Goal: Task Accomplishment & Management: Use online tool/utility

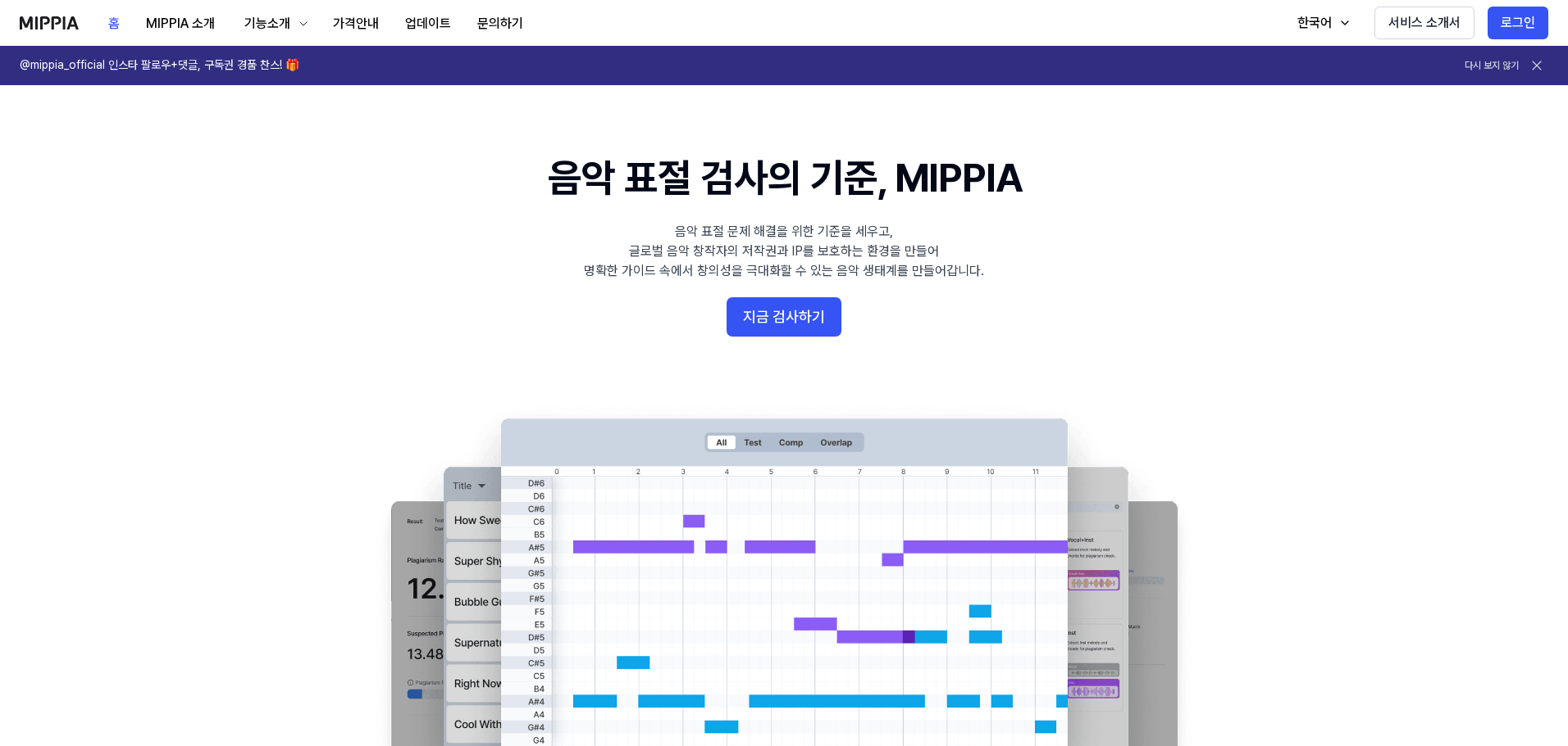
click at [698, 313] on 배너 "음악 표절 검사의 기준, MIPPIA 음악 표절 문제 해결을 위한 기준을 세우고, 글로벌 음악 창작자의 저작권과 IP를 보호하는 환경을 만들어…" at bounding box center [783, 449] width 1180 height 596
click at [726, 313] on 배너 "음악 표절 검사의 기준, MIPPIA 음악 표절 문제 해결을 위한 기준을 세우고, 글로벌 음악 창작자의 저작권과 IP를 보호하는 환경을 만들어…" at bounding box center [783, 449] width 1180 height 596
click at [805, 336] on button "지금 검사하기" at bounding box center [783, 316] width 114 height 39
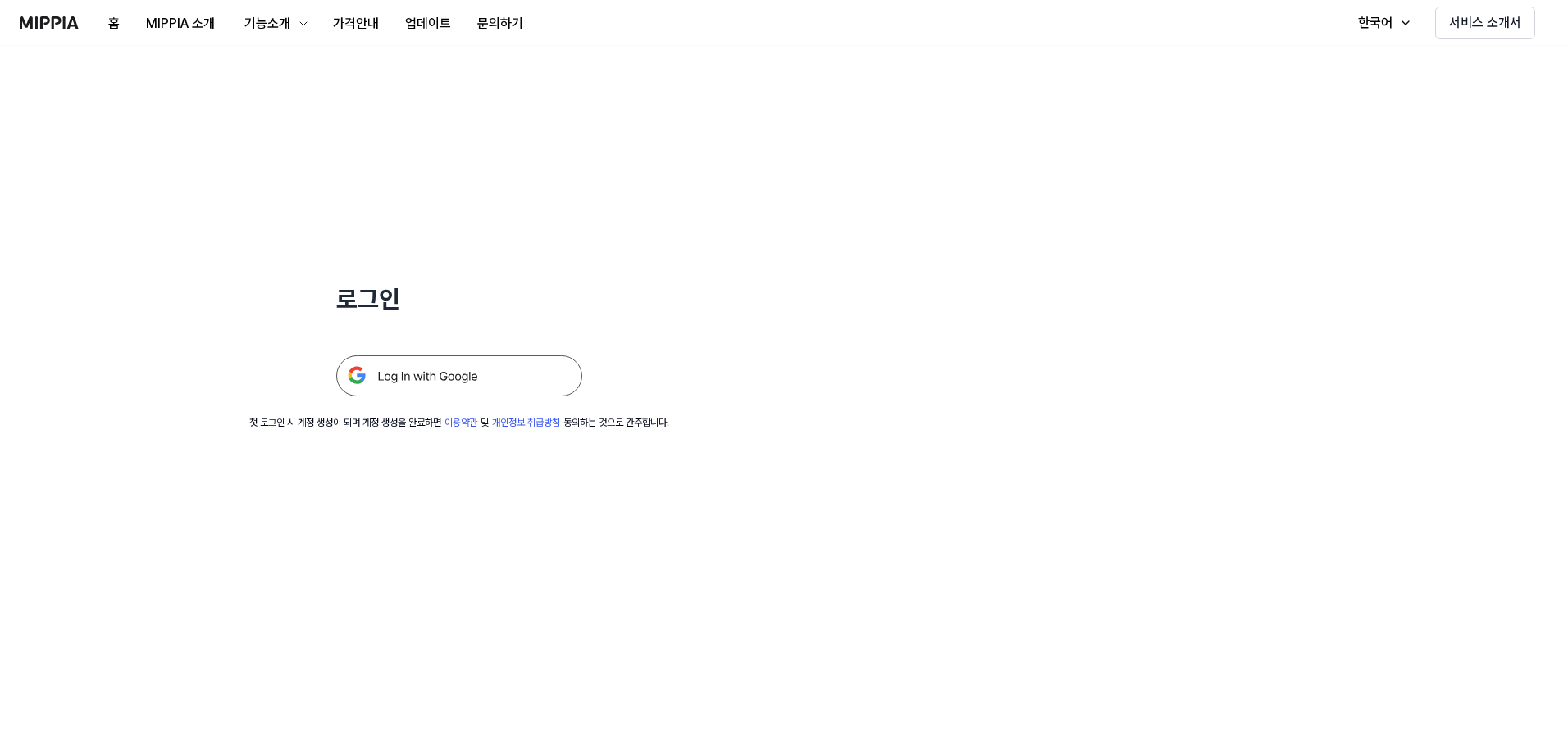
click at [380, 394] on img at bounding box center [459, 376] width 246 height 41
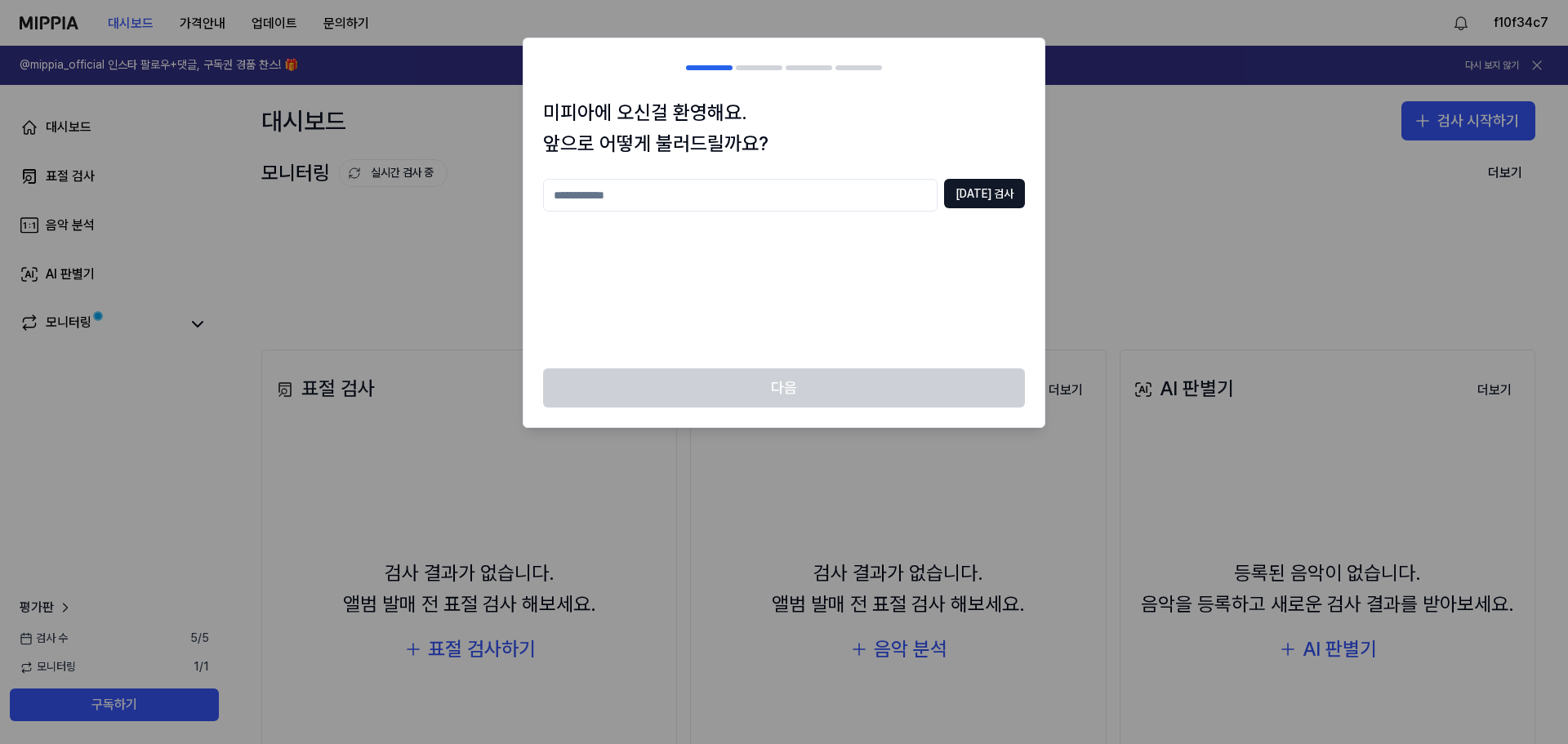
click at [849, 192] on input "text" at bounding box center [741, 196] width 395 height 33
type input "****"
click at [1018, 197] on button "중복 검사" at bounding box center [984, 194] width 81 height 30
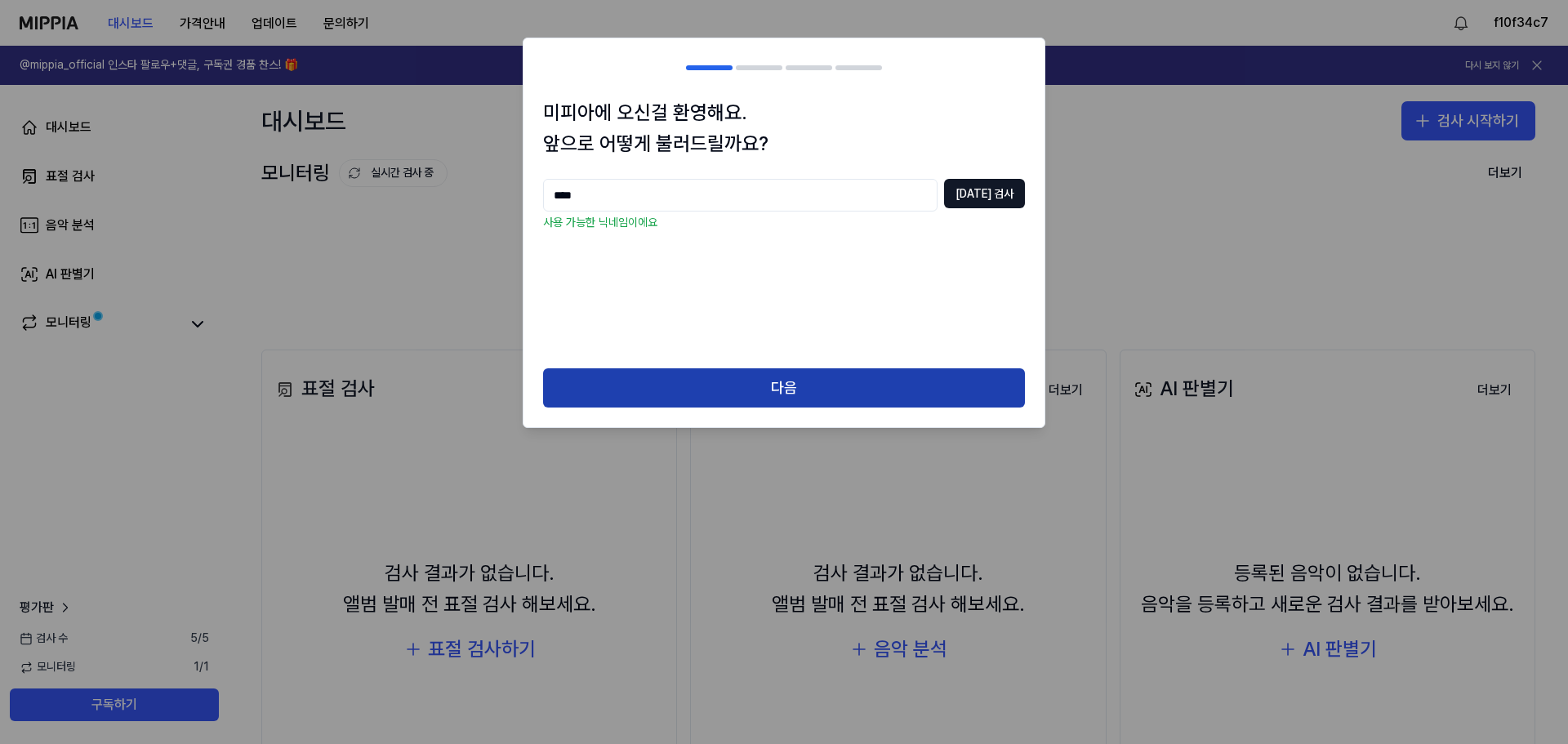
click at [806, 379] on button "다음" at bounding box center [784, 387] width 482 height 39
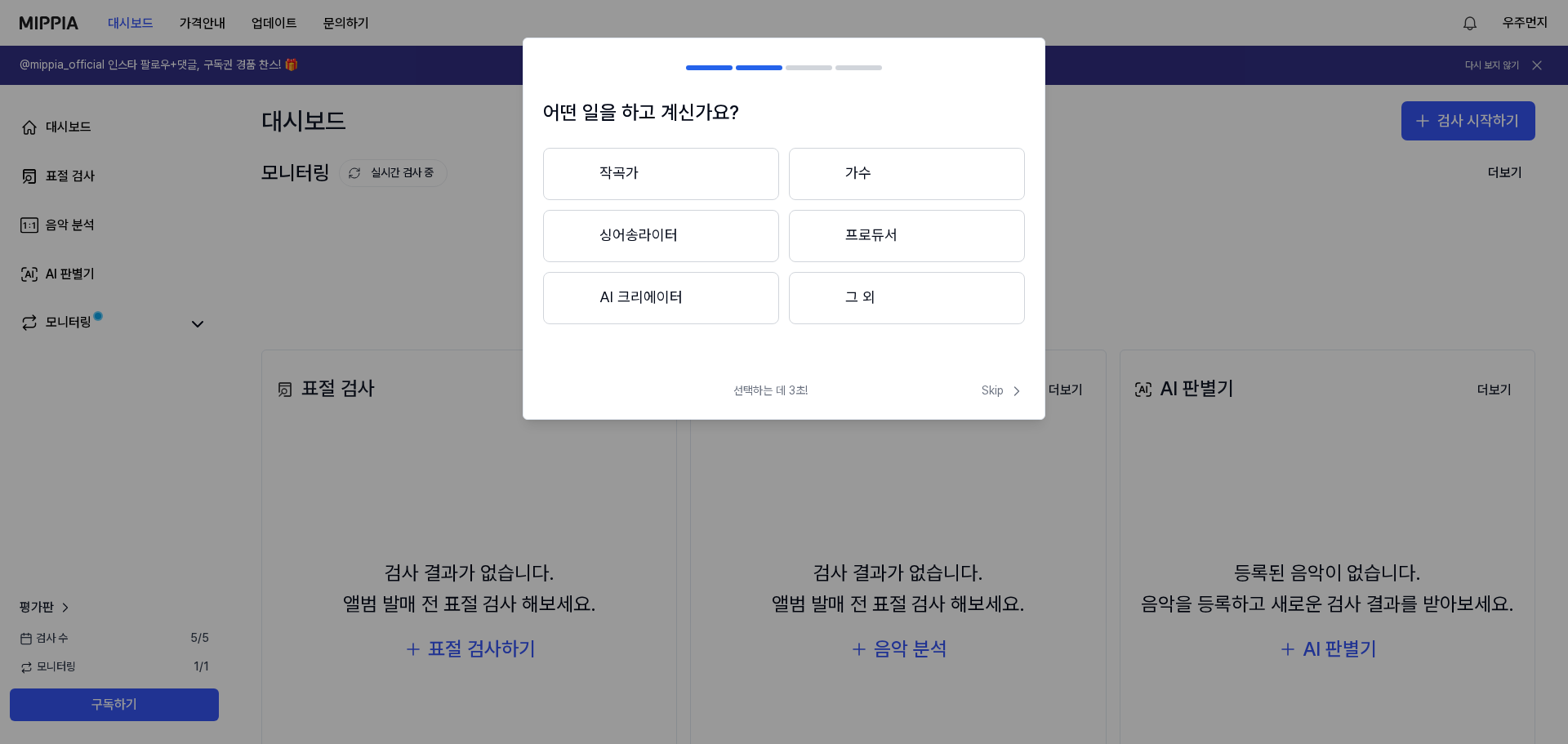
click at [834, 289] on button "그 외" at bounding box center [907, 298] width 236 height 53
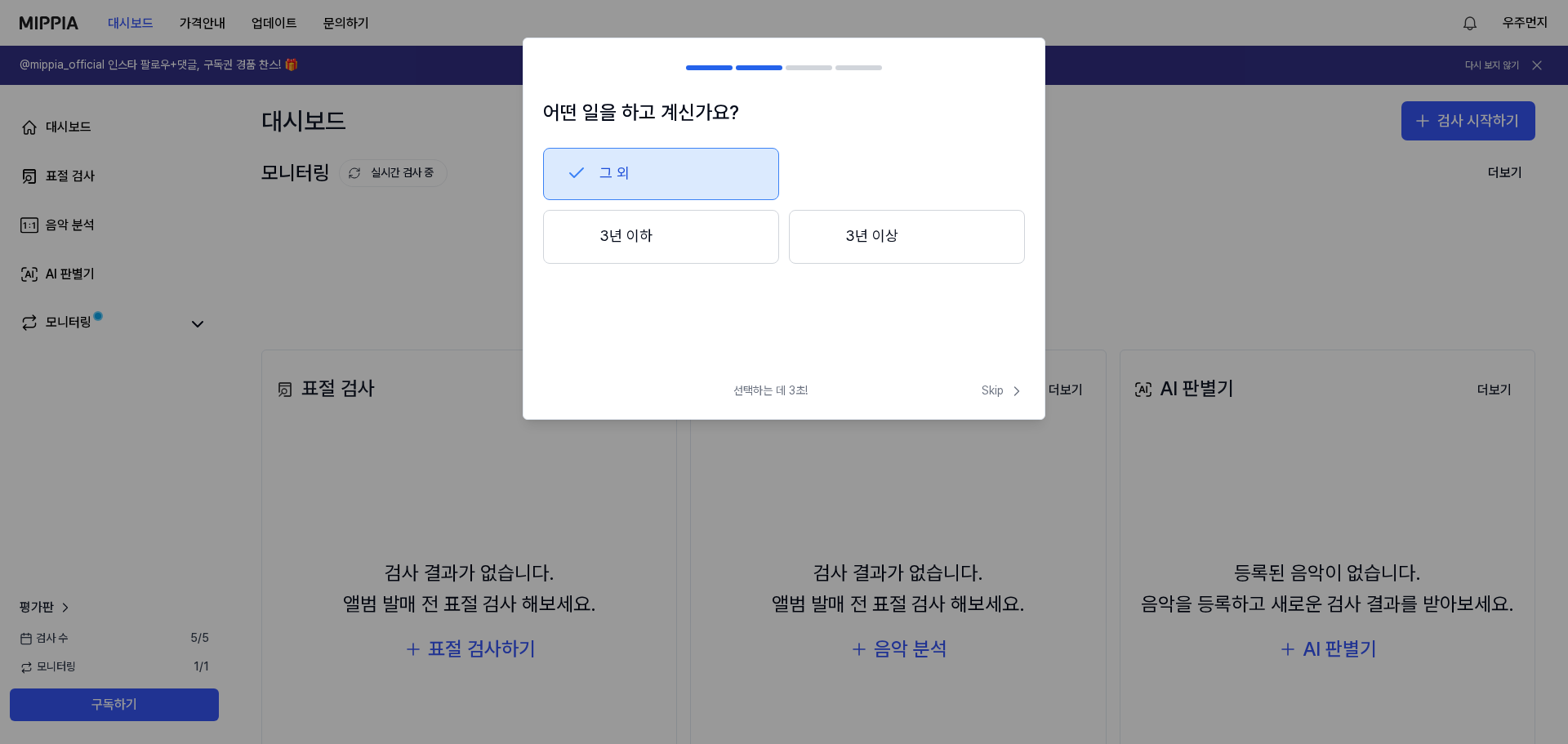
click at [708, 229] on button "3년 이하" at bounding box center [661, 237] width 236 height 54
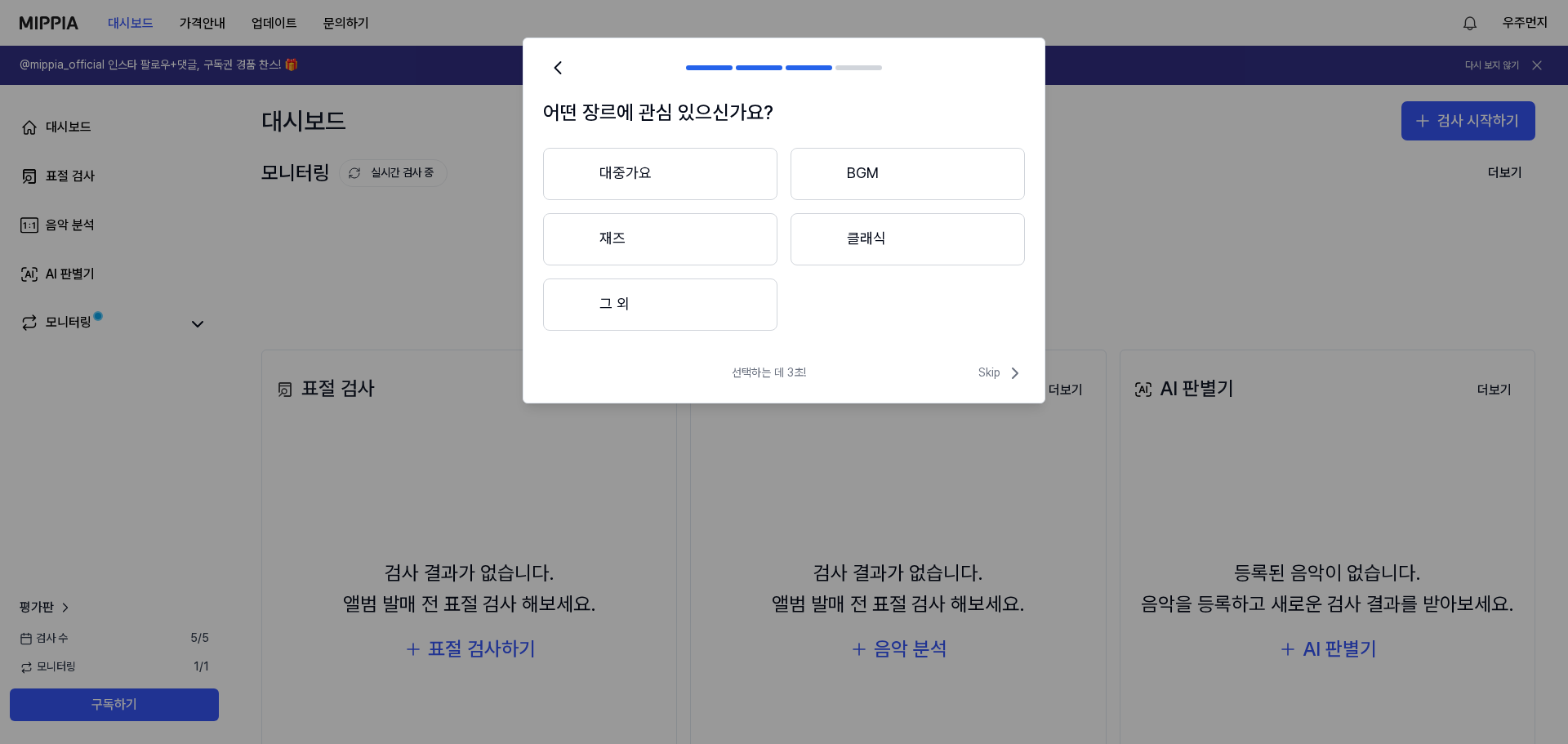
click at [558, 63] on icon at bounding box center [558, 68] width 23 height 23
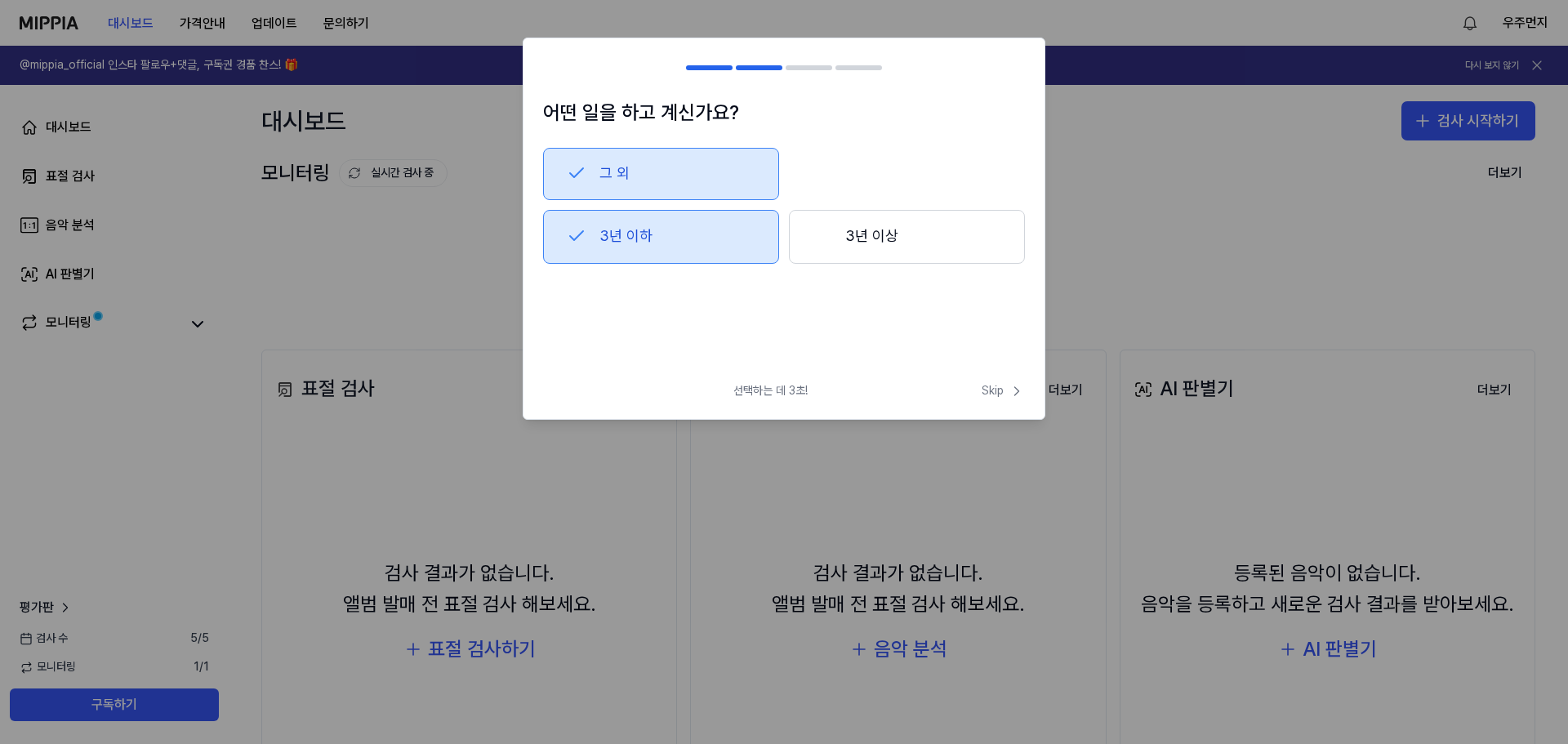
click at [634, 265] on div "그 외 3년 이하 3년 이상" at bounding box center [784, 232] width 482 height 170
click at [657, 232] on button "3년 이하" at bounding box center [661, 237] width 236 height 54
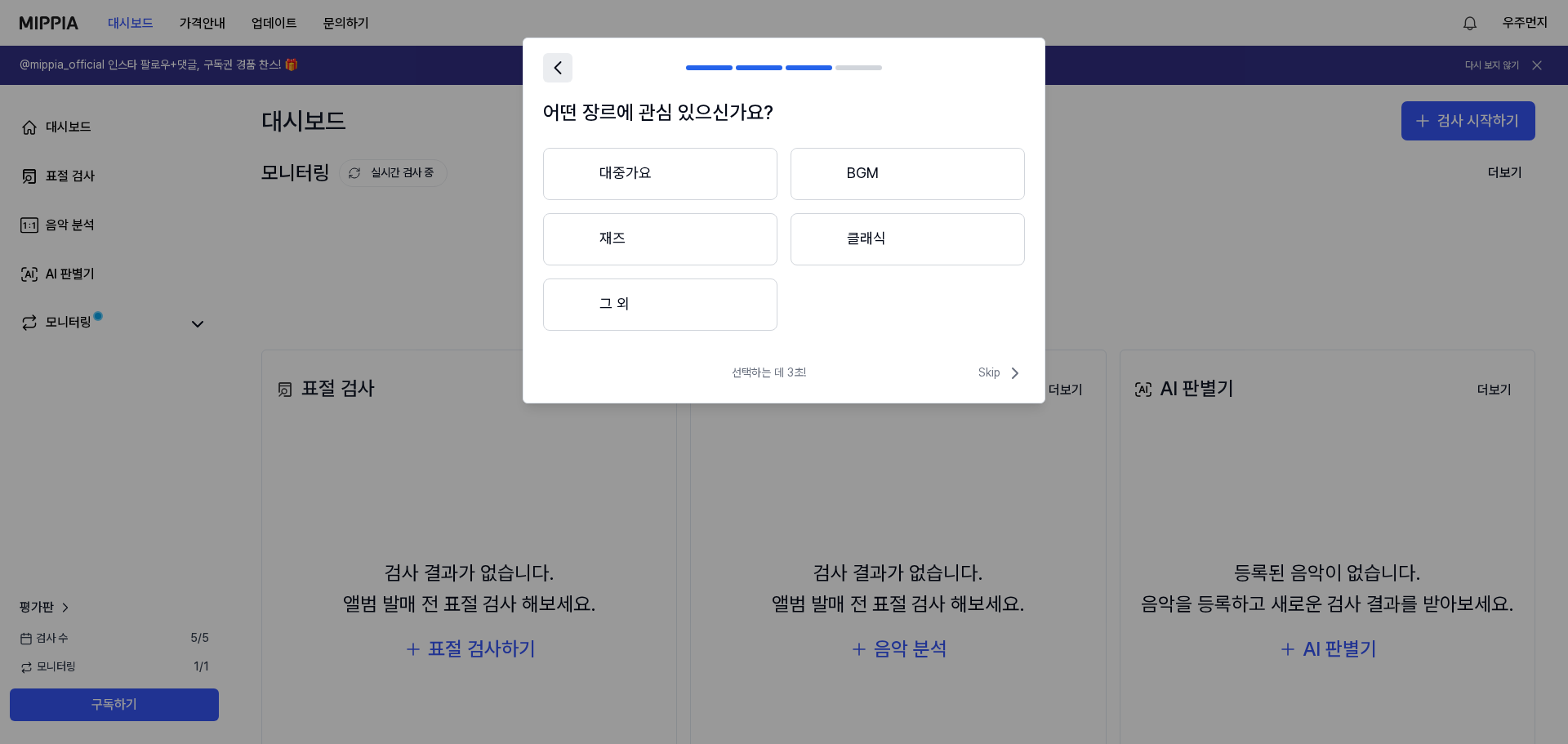
click at [563, 65] on icon at bounding box center [558, 68] width 23 height 23
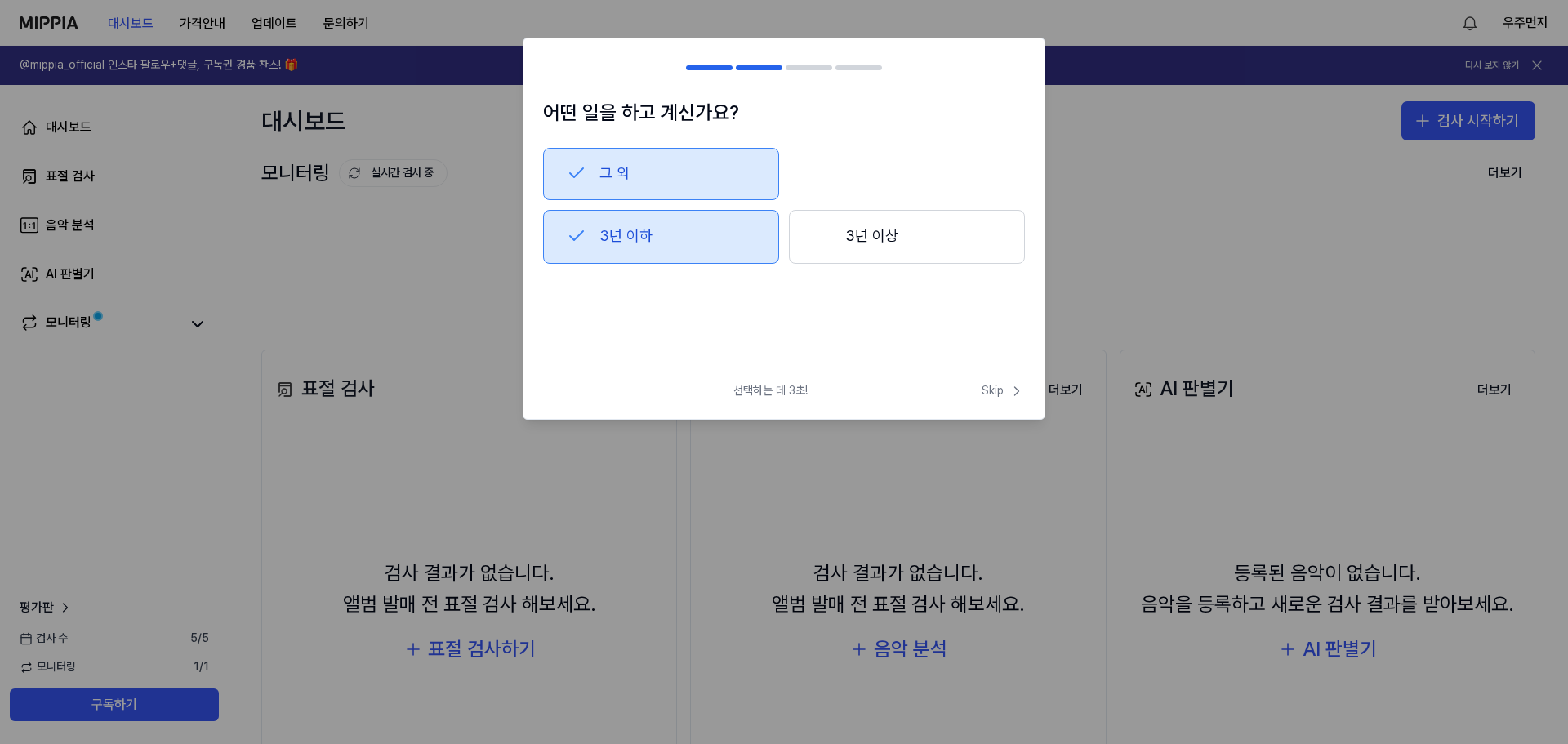
click at [603, 174] on button "그 외" at bounding box center [661, 174] width 236 height 53
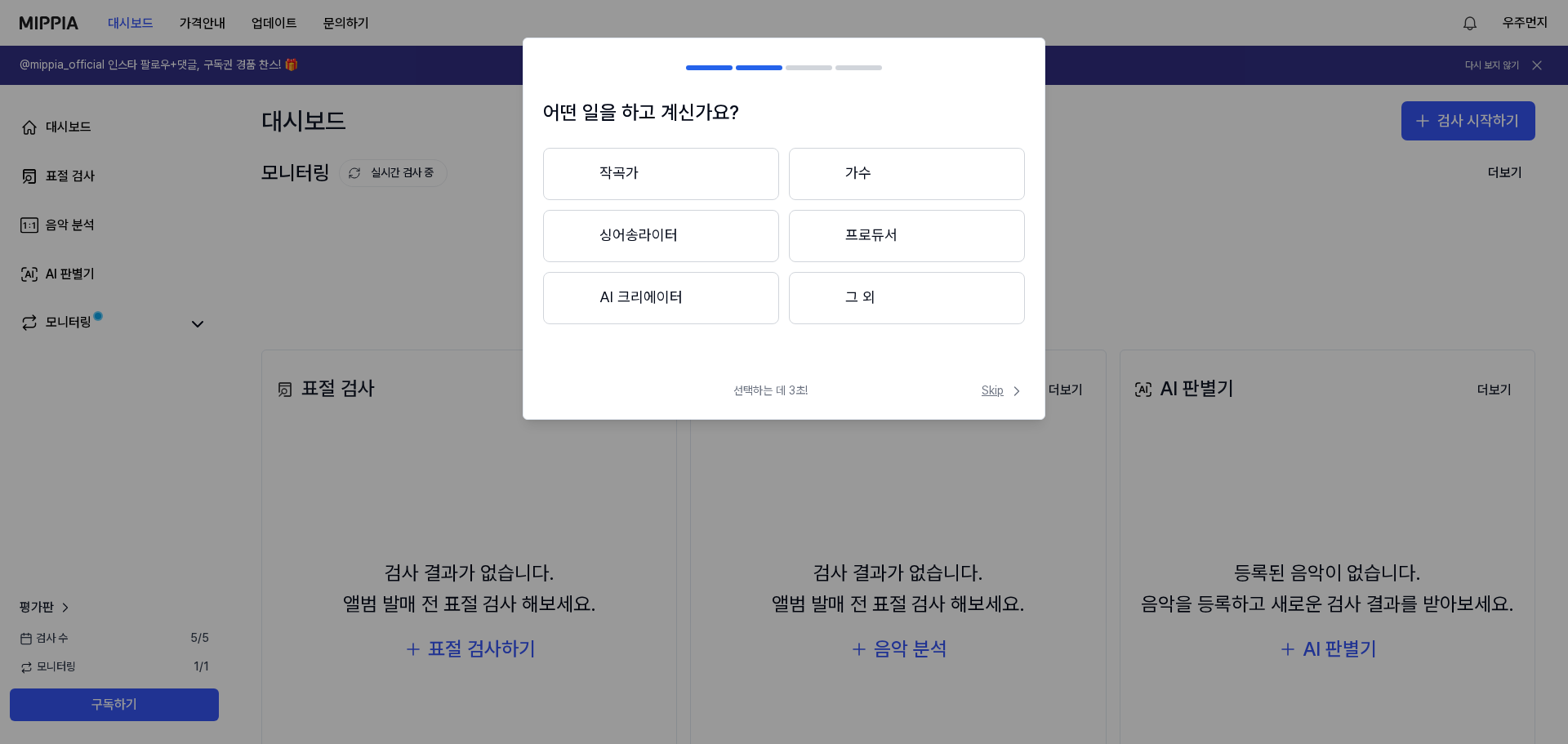
click at [1004, 391] on span "Skip" at bounding box center [1003, 391] width 43 height 16
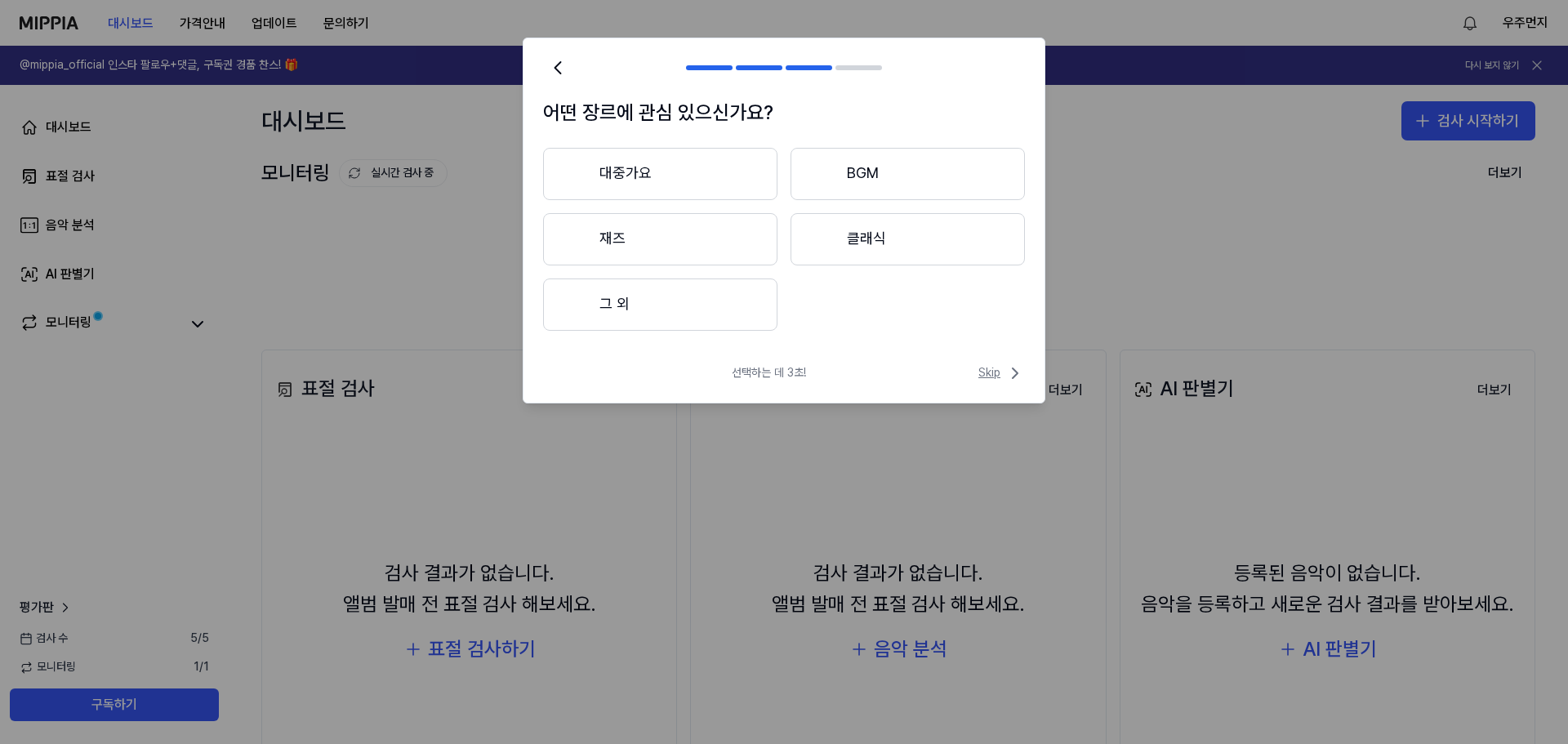
click at [1001, 370] on span "Skip" at bounding box center [1002, 373] width 47 height 19
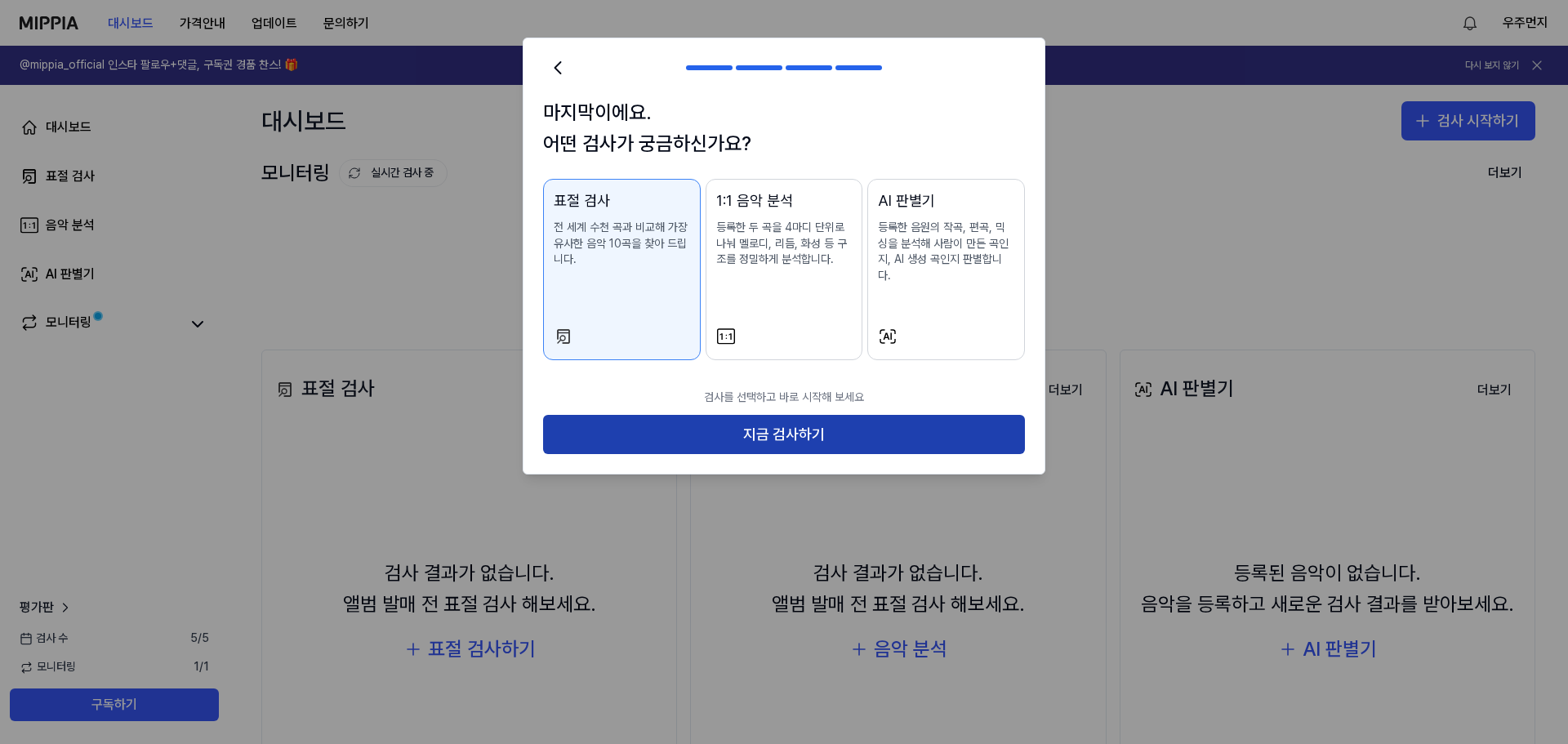
click at [995, 417] on button "지금 검사하기" at bounding box center [784, 434] width 482 height 39
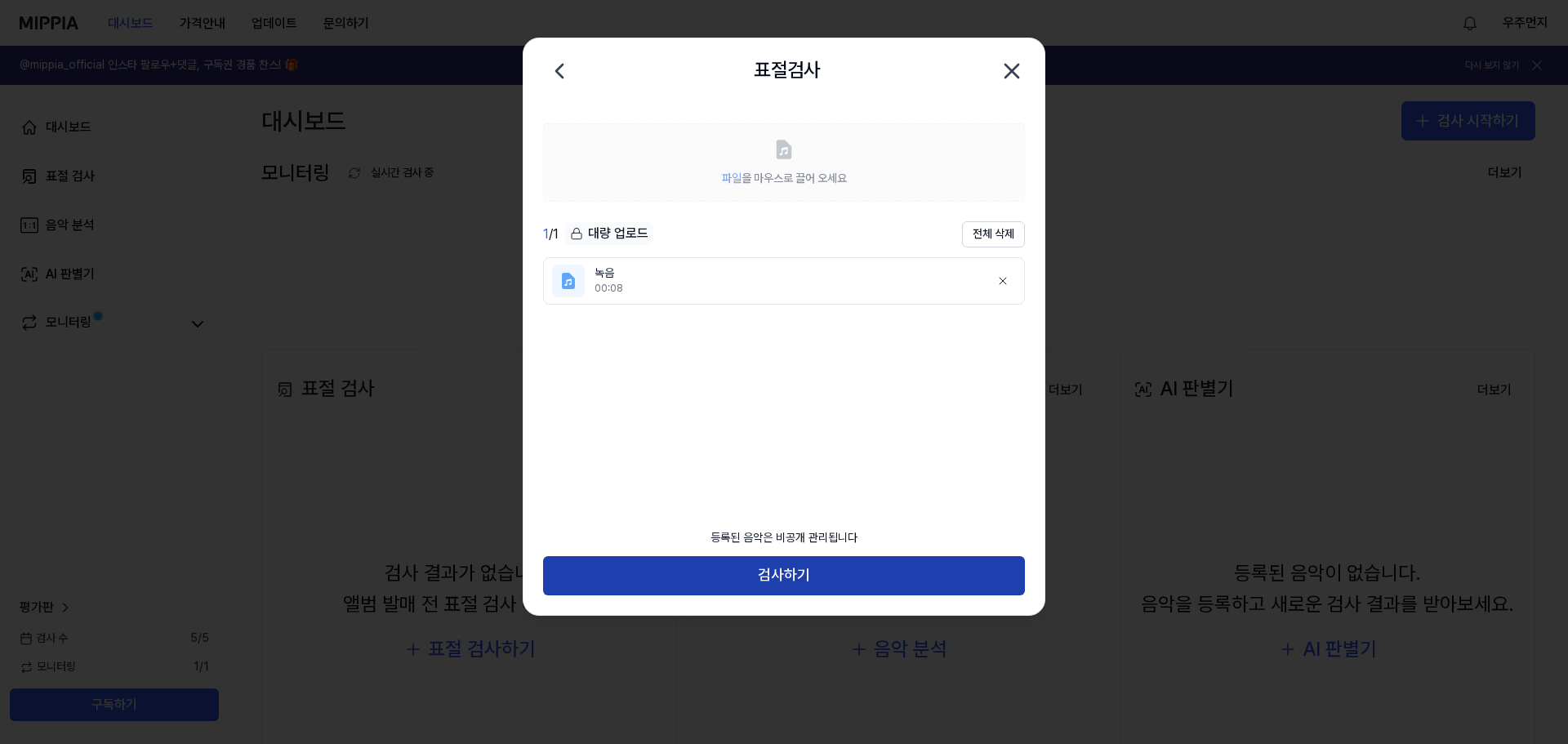
click at [808, 583] on button "검사하기" at bounding box center [784, 575] width 482 height 39
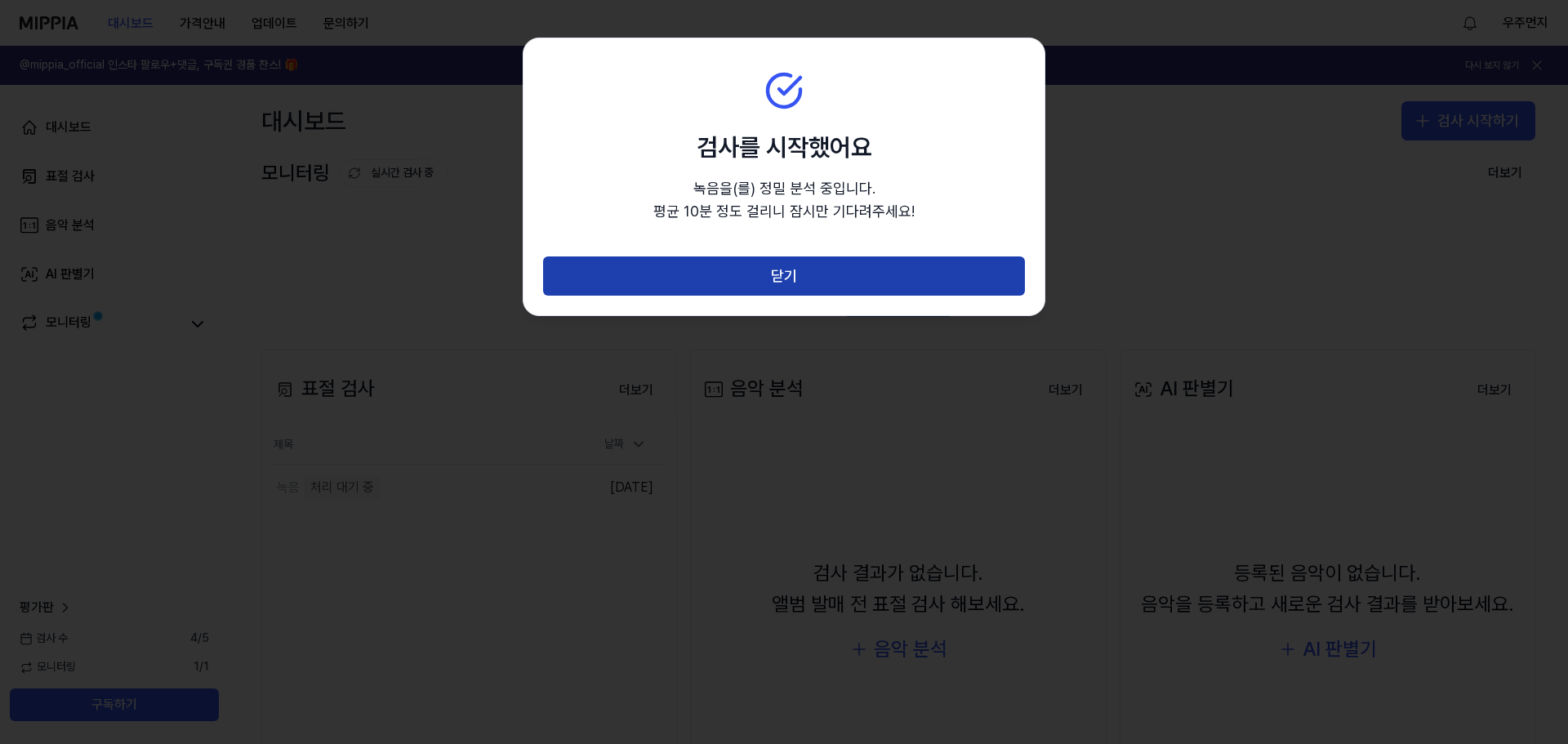
click at [788, 271] on button "닫기" at bounding box center [784, 276] width 482 height 39
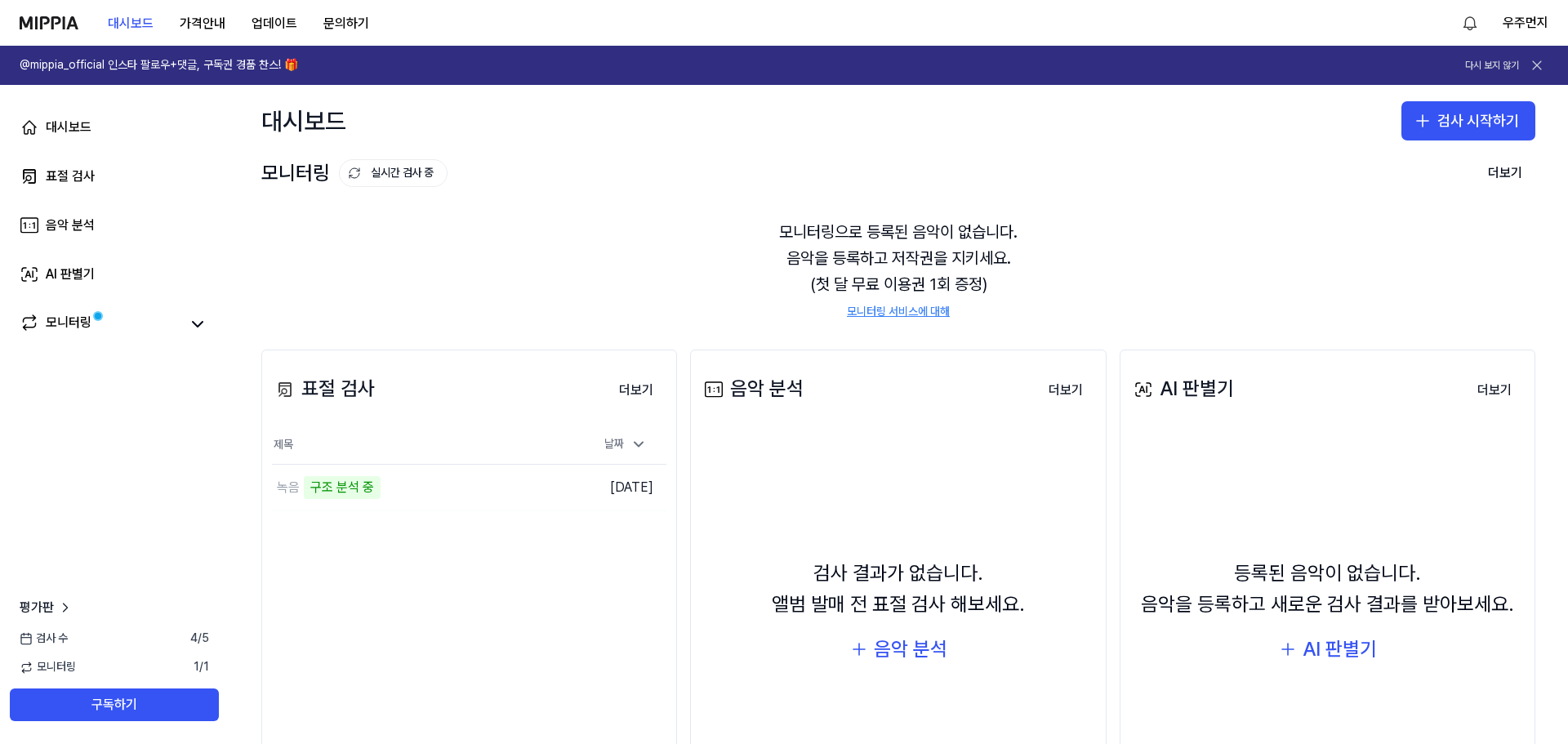
click at [613, 190] on div "모니터링 실시간 검사 중 더보기 모니터링 모니터링으로 등록된 음악이 없습니다. 음악을 등록하고 저작권을 지키세요. (첫 달 무료 이용권 1회 …" at bounding box center [899, 237] width 1340 height 160
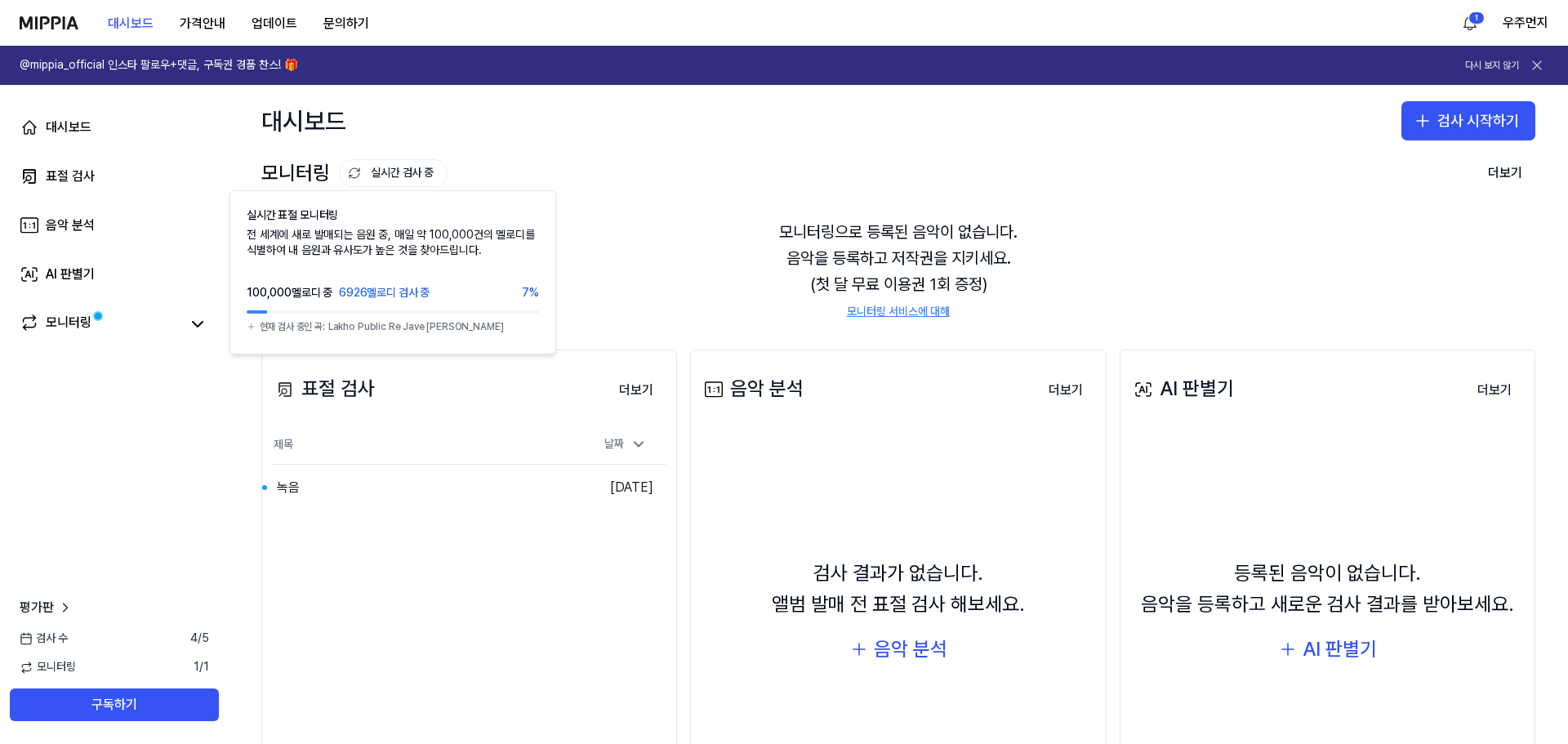
click at [388, 158] on div "모니터링 실시간 검사 중 실시간 표절 모니터링 전 세계에 새로 발매되는 음원 중, 매일 약 100,000건의 멜로디를 식별하여 내 음원과 유사…" at bounding box center [355, 173] width 186 height 31
click at [384, 183] on button "실시간 검사 중" at bounding box center [393, 173] width 108 height 28
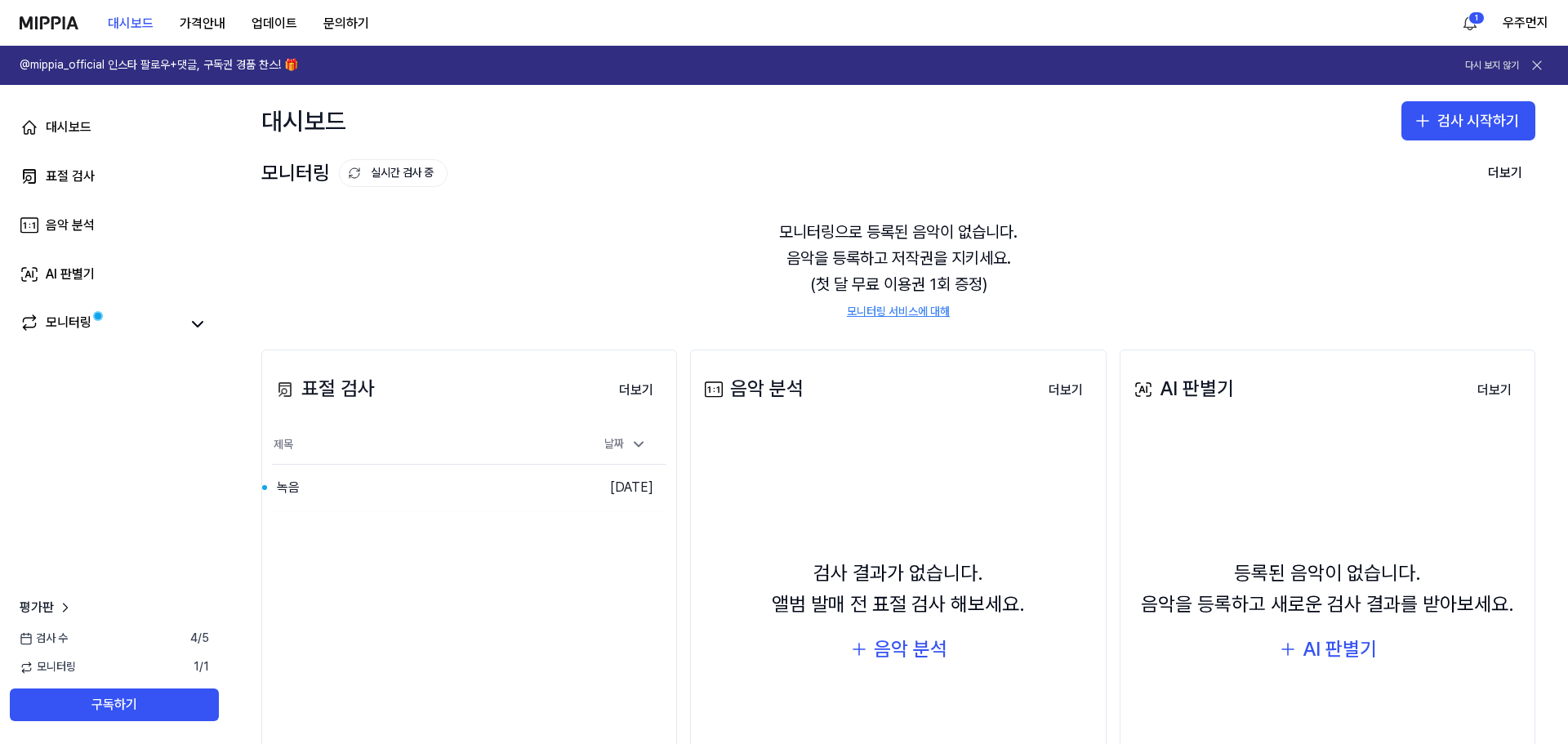
click at [386, 179] on button "실시간 검사 중" at bounding box center [393, 173] width 108 height 28
click at [175, 341] on div "모니터링" at bounding box center [114, 323] width 209 height 39
click at [90, 318] on span at bounding box center [98, 315] width 16 height 16
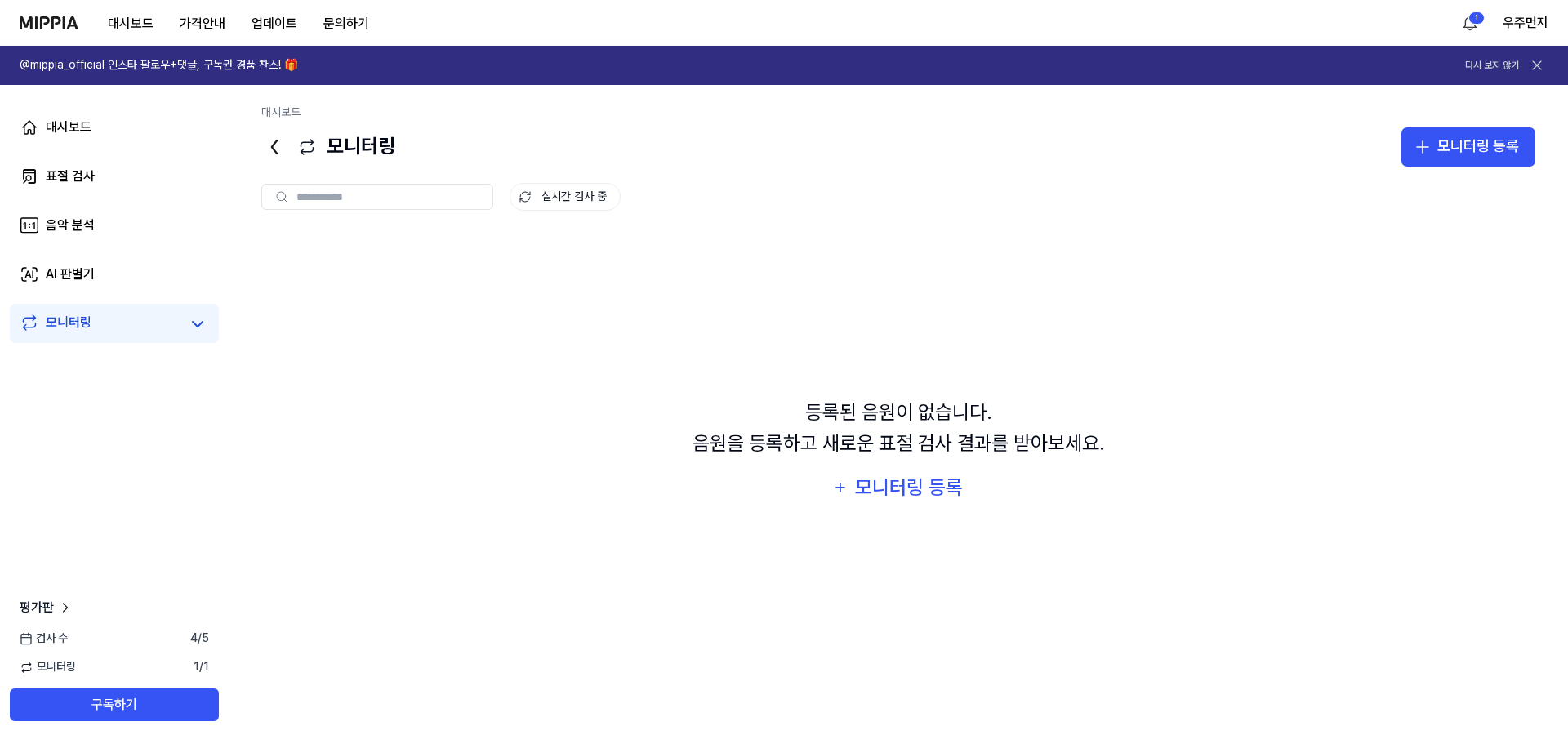
click at [675, 286] on div "등록된 음원이 없습니다. 음원을 등록하고 새로운 표절 검사 결과를 받아보세요. 모니터링 등록" at bounding box center [899, 451] width 1275 height 437
click at [574, 0] on div "대시보드 가격안내 업데이트 문의하기 1 우주먼지" at bounding box center [783, 22] width 1529 height 45
click at [1075, 153] on div "모니터링 모니터링 등록" at bounding box center [899, 147] width 1275 height 39
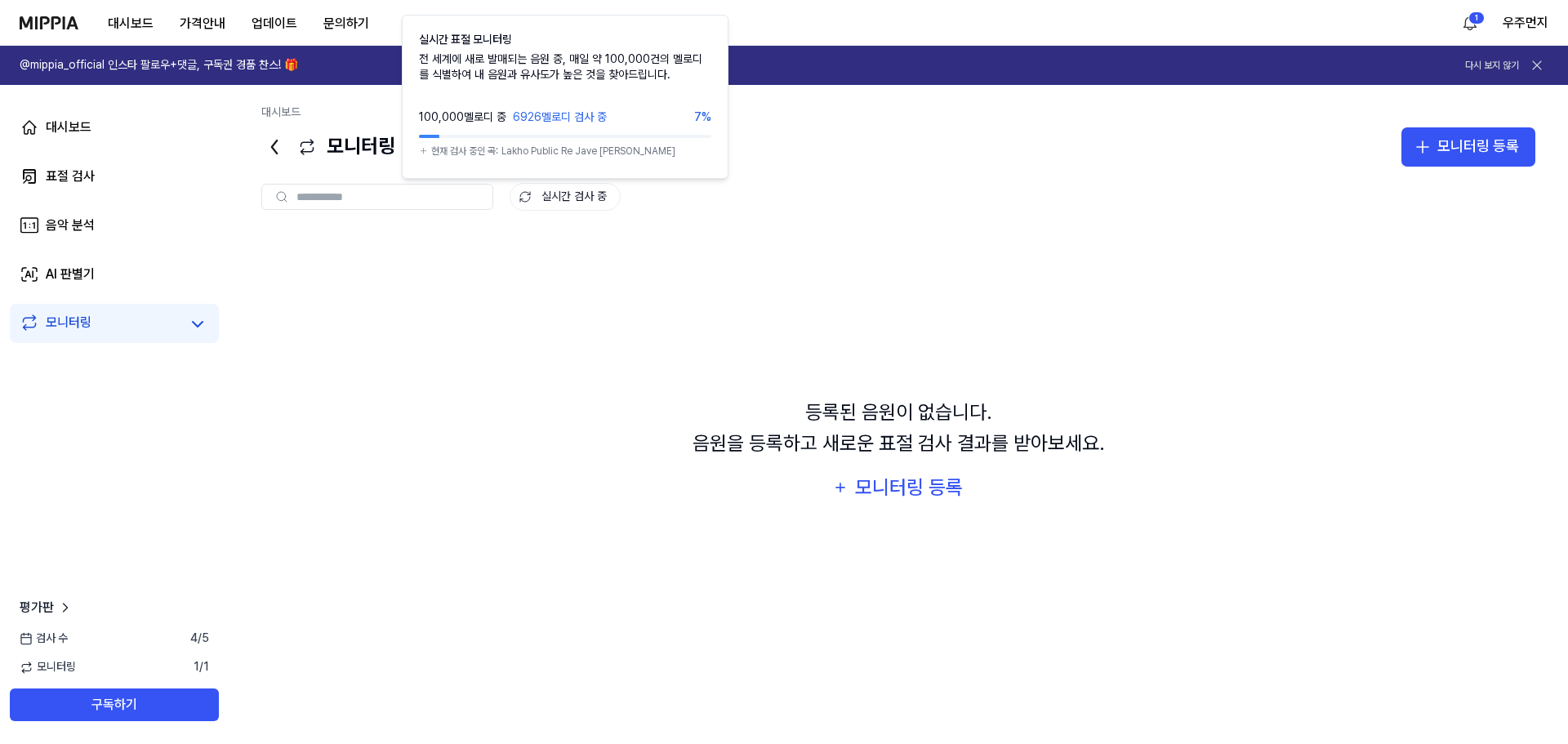
click at [555, 204] on button "실시간 검사 중" at bounding box center [565, 197] width 111 height 28
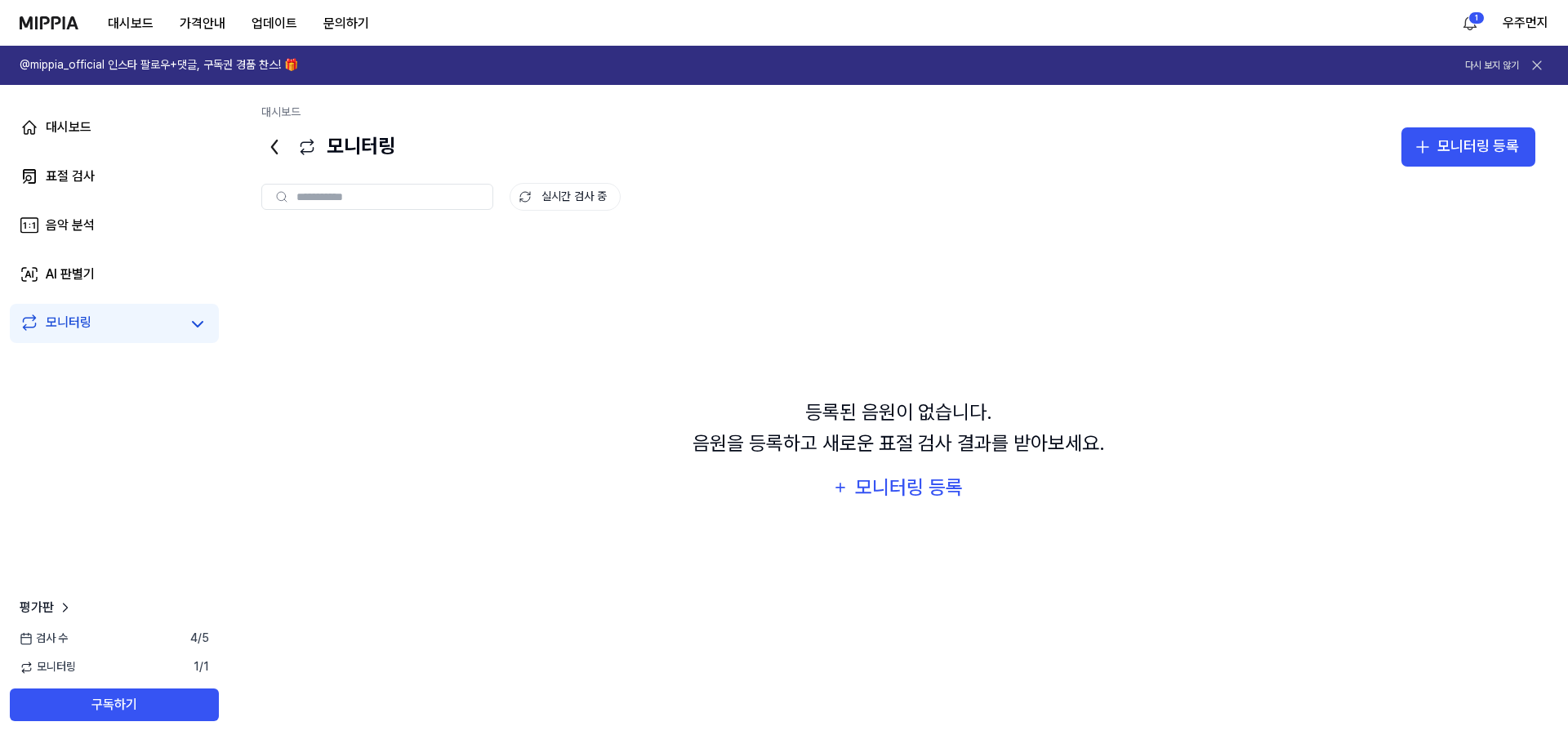
click at [562, 197] on button "실시간 검사 중" at bounding box center [565, 197] width 111 height 28
click at [1471, 29] on html "대시보드 가격안내 업데이트 문의하기 1 우주먼지 @mippia_official 인스타 팔로우+댓글, 구독권 경품 찬스! 🎁 다시 보지 않기 대…" at bounding box center [784, 372] width 1568 height 744
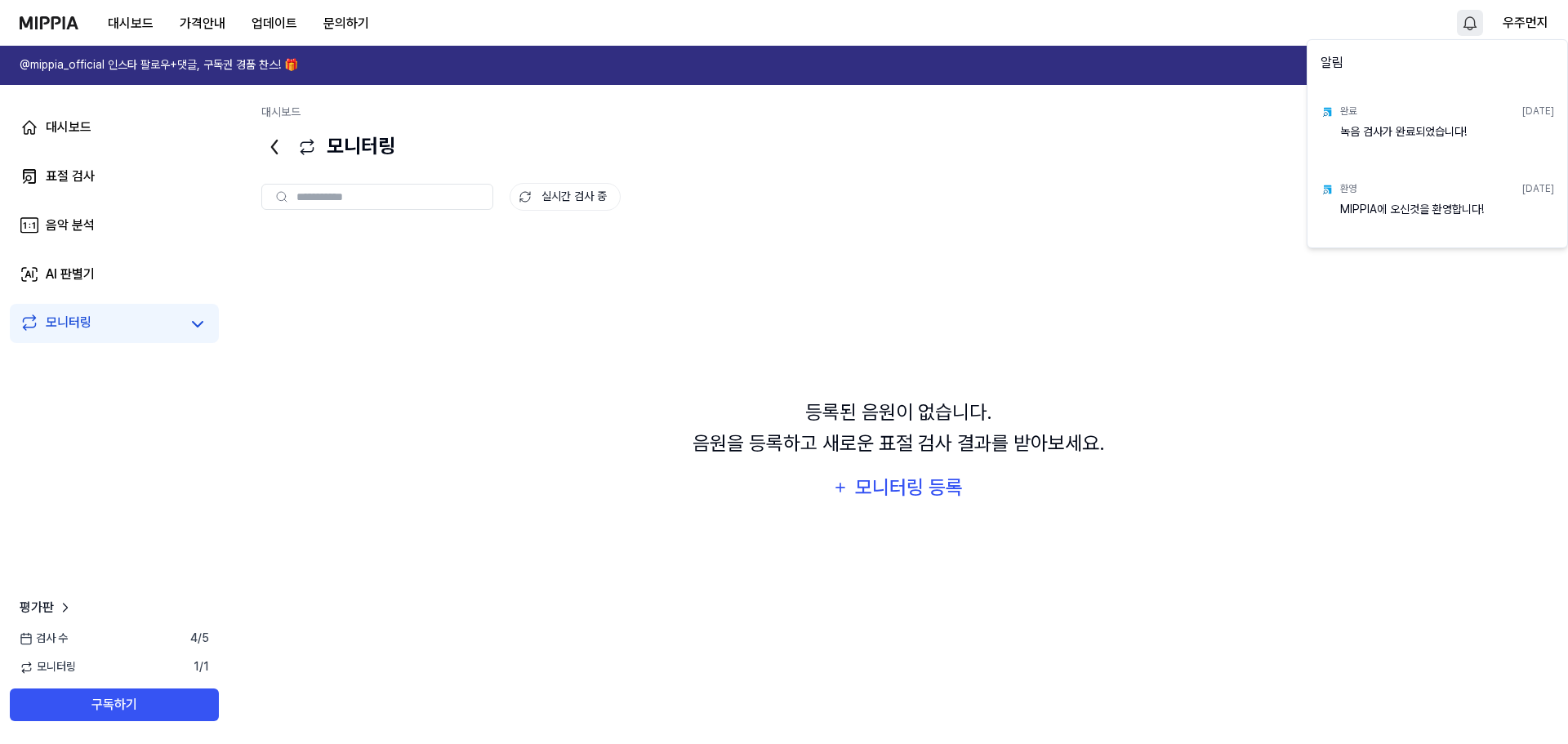
click at [1443, 143] on div "녹음 검사가 완료되었습니다!" at bounding box center [1447, 141] width 214 height 33
click at [1439, 138] on div "녹음 검사가 완료되었습니다!" at bounding box center [1447, 141] width 214 height 33
click at [1437, 133] on div "녹음 검사가 완료되었습니다!" at bounding box center [1447, 141] width 214 height 33
click at [972, 224] on html "대시보드 가격안내 업데이트 문의하기 우주먼지 @mippia_official 인스타 팔로우+댓글, 구독권 경품 찬스! 🎁 다시 보지 않기 대시보…" at bounding box center [784, 372] width 1568 height 744
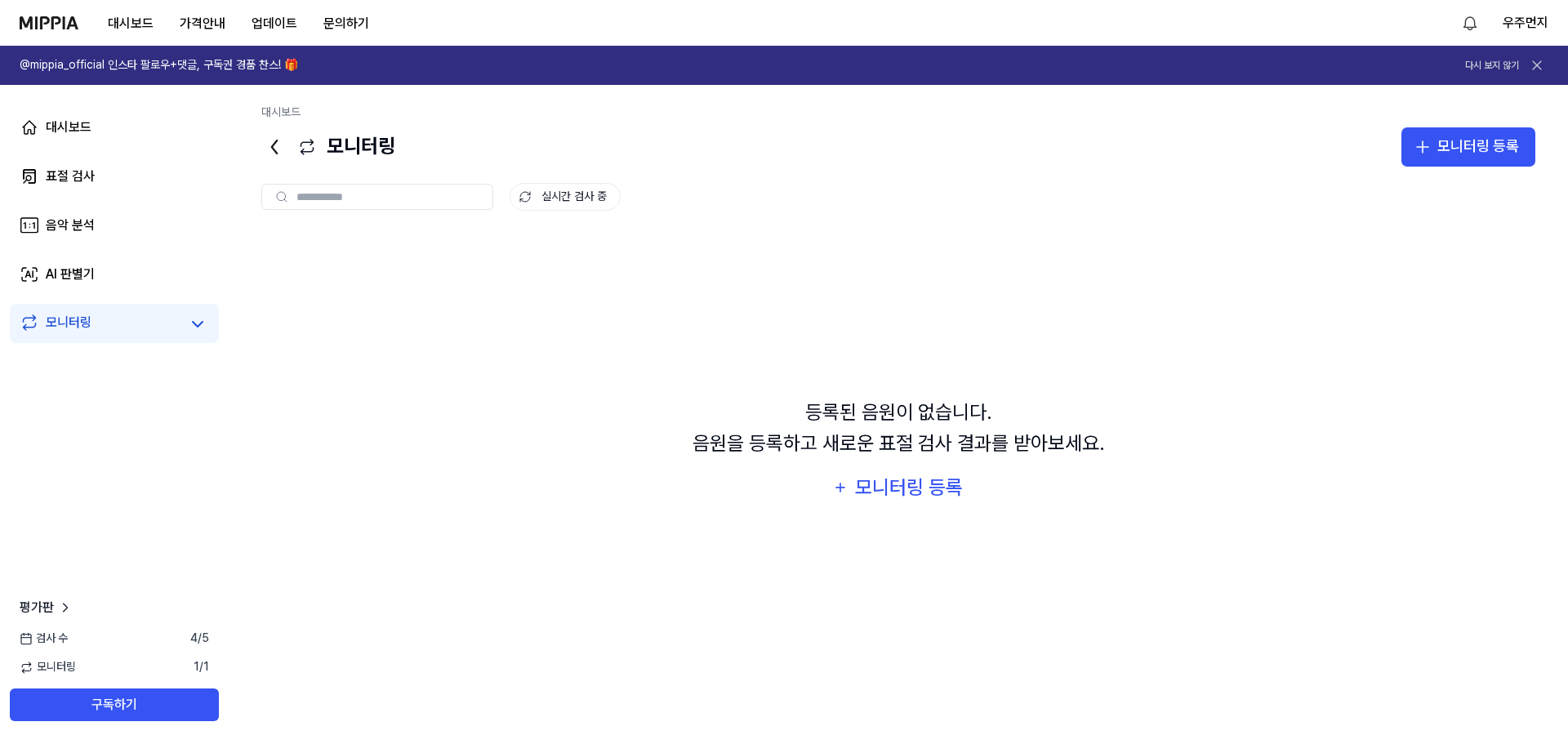
click at [87, 154] on div "대시보드 표절 검사 음악 분석 AI 판별기 모니터링" at bounding box center [114, 225] width 229 height 281
click at [75, 135] on div "대시보드" at bounding box center [69, 128] width 46 height 19
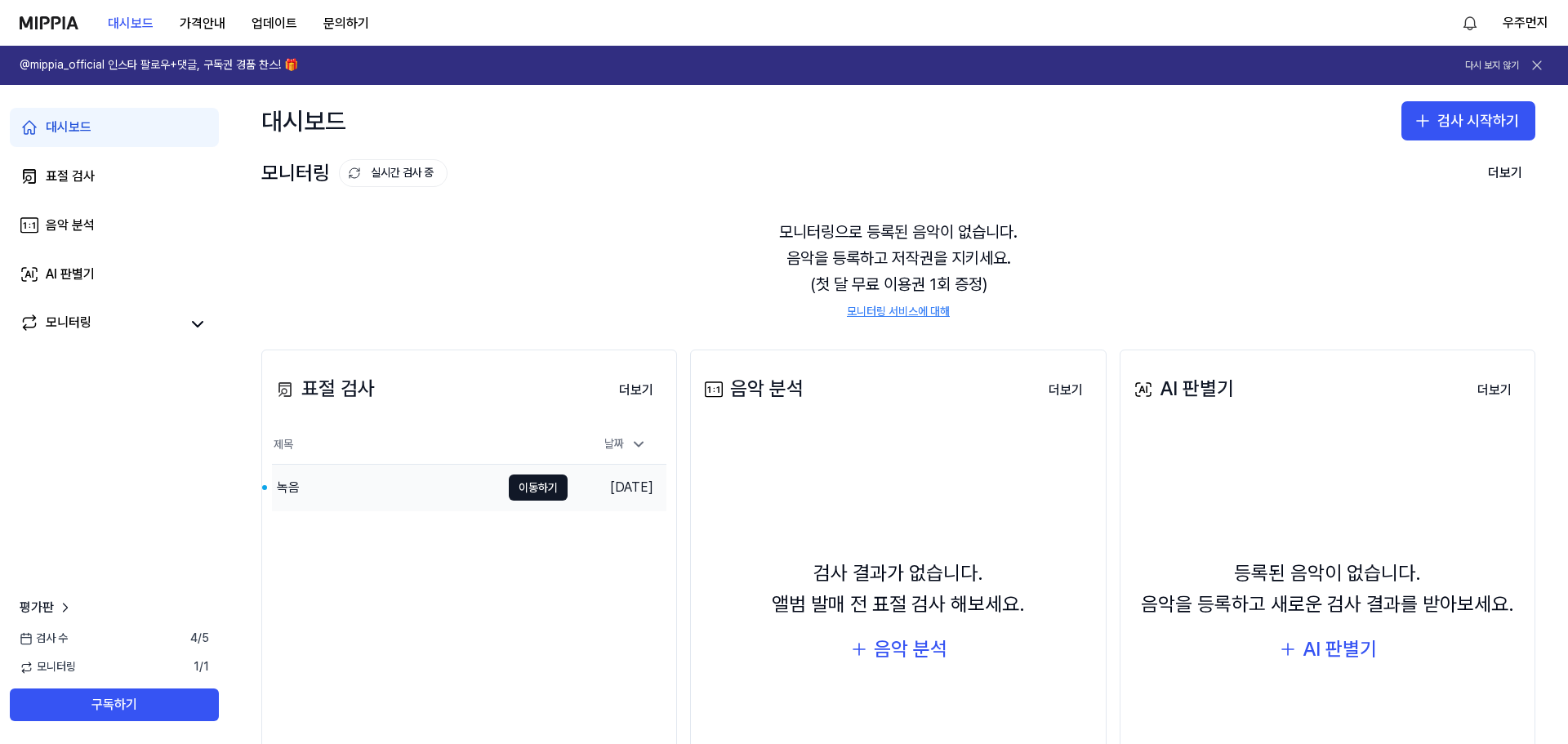
click at [411, 476] on div "녹음" at bounding box center [386, 488] width 229 height 46
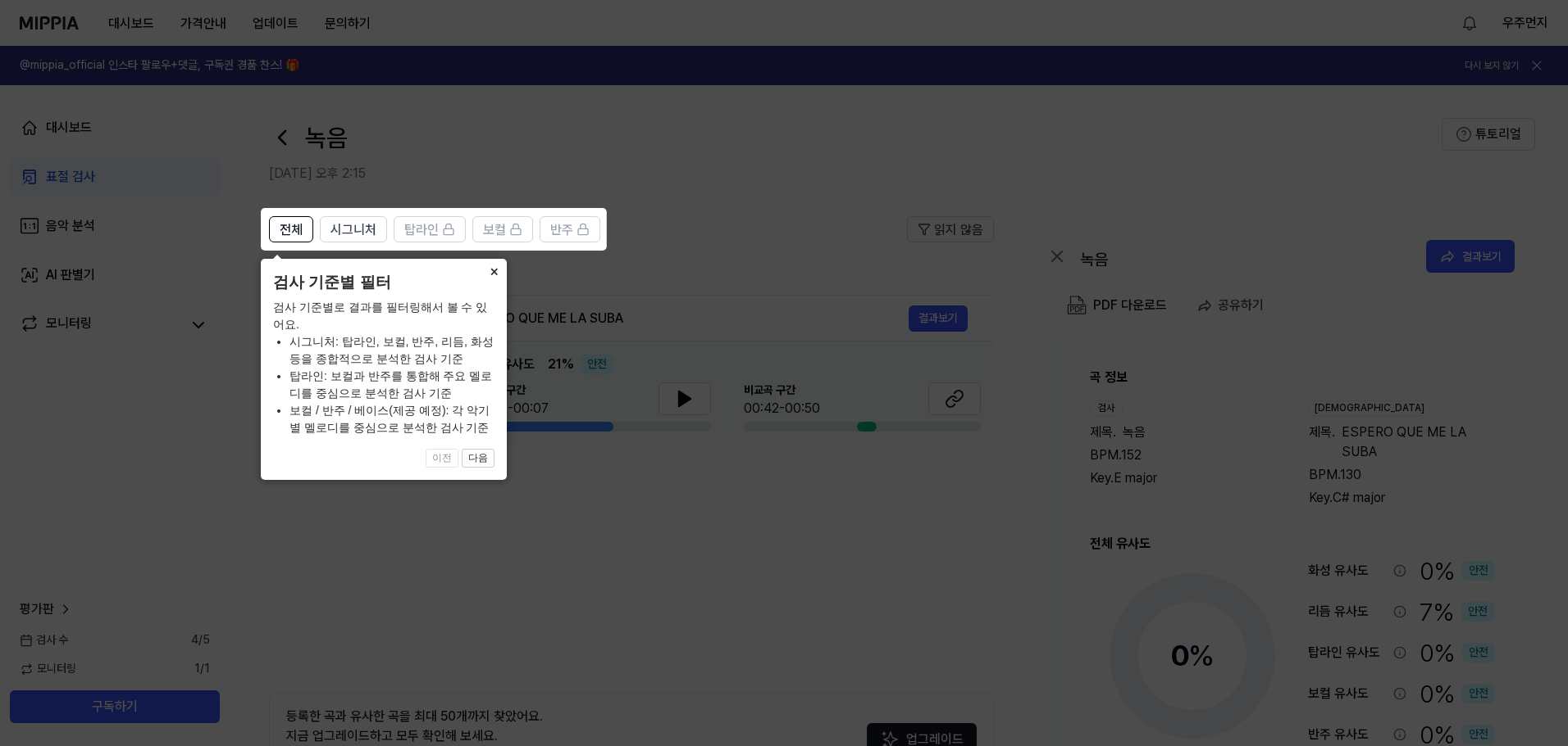
click at [495, 266] on button "×" at bounding box center [493, 270] width 26 height 23
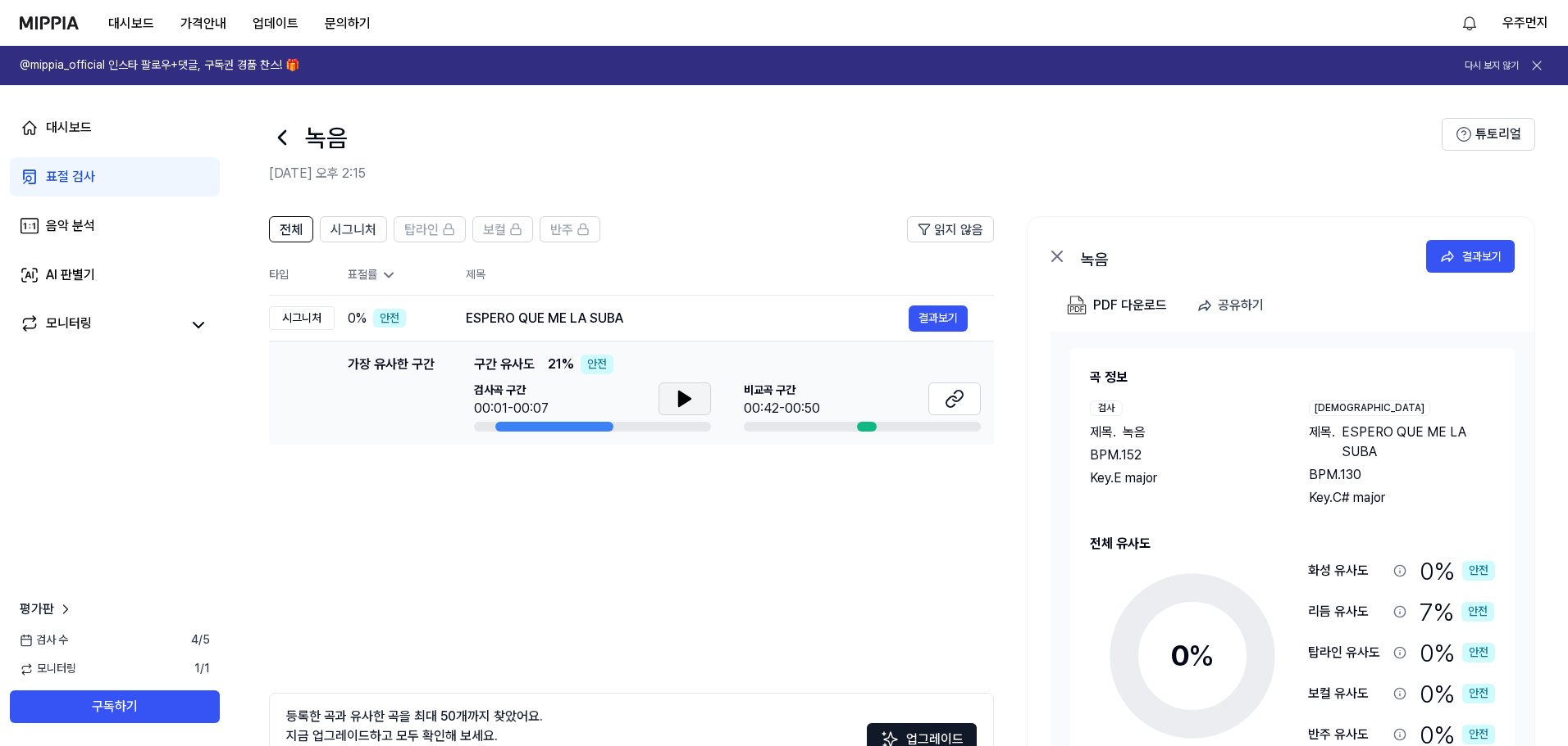
click at [691, 410] on button at bounding box center [684, 399] width 53 height 33
click at [683, 391] on icon at bounding box center [684, 399] width 19 height 19
click at [870, 420] on div "[GEOGRAPHIC_DATA] 구간 00:42-00:50" at bounding box center [862, 407] width 237 height 49
click at [975, 387] on button at bounding box center [954, 399] width 53 height 33
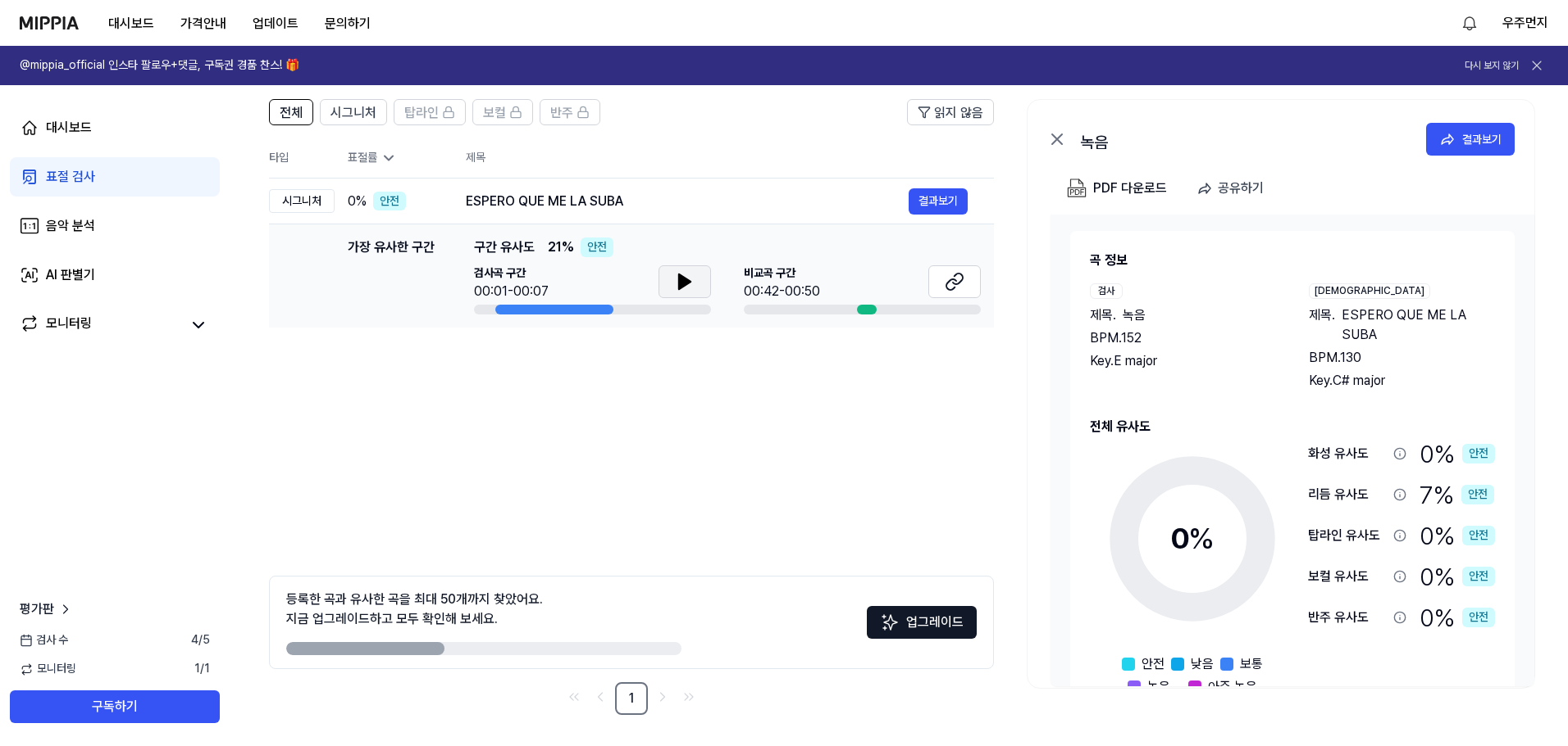
scroll to position [119, 0]
drag, startPoint x: 423, startPoint y: 646, endPoint x: 521, endPoint y: 650, distance: 98.1
click at [521, 650] on div at bounding box center [483, 647] width 395 height 13
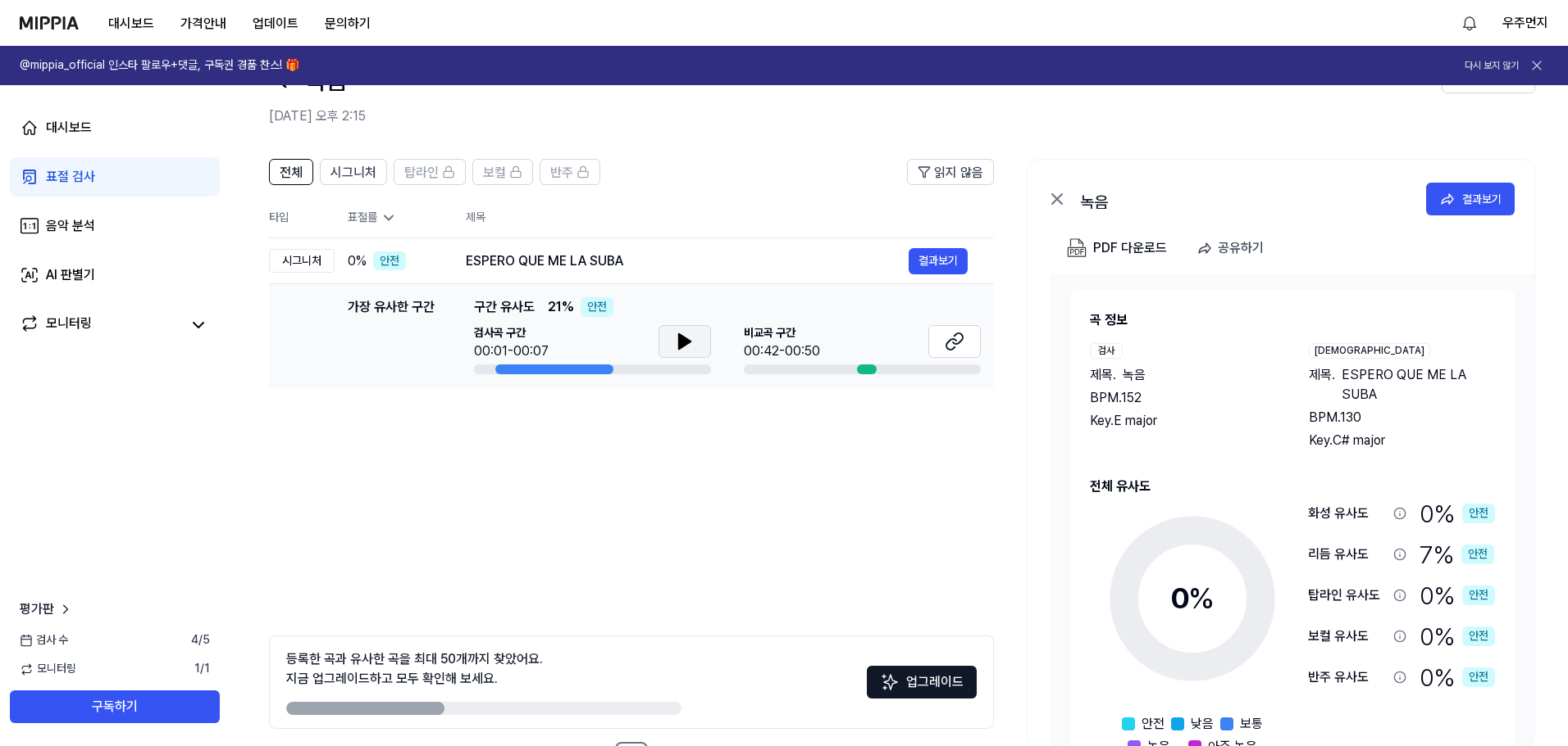
scroll to position [0, 0]
